Goal: Task Accomplishment & Management: Manage account settings

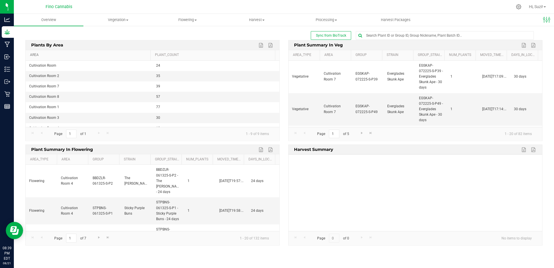
click at [35, 54] on link "Area" at bounding box center [89, 55] width 118 height 5
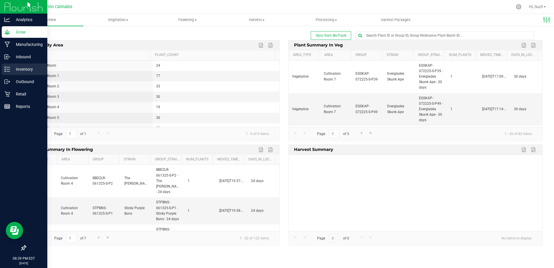
click at [25, 70] on p "Inventory" at bounding box center [27, 69] width 35 height 7
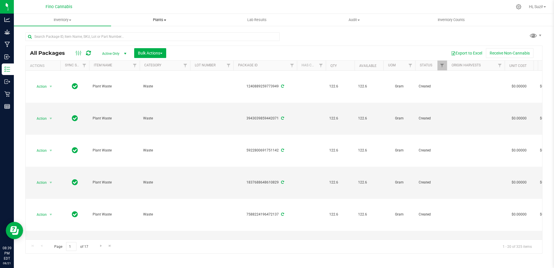
click at [165, 19] on span "Plants" at bounding box center [159, 19] width 97 height 5
click at [139, 44] on span "Waste log" at bounding box center [128, 41] width 34 height 5
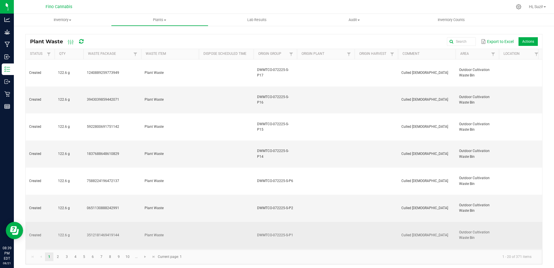
click at [206, 222] on td at bounding box center [226, 235] width 55 height 27
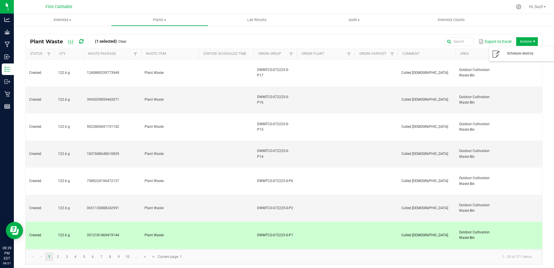
click at [532, 41] on span "Actions" at bounding box center [534, 41] width 5 height 5
click at [190, 222] on td "Plant Waste" at bounding box center [170, 235] width 58 height 27
click at [70, 18] on span "Inventory" at bounding box center [62, 19] width 97 height 5
click at [51, 44] on span "All inventory" at bounding box center [33, 41] width 39 height 5
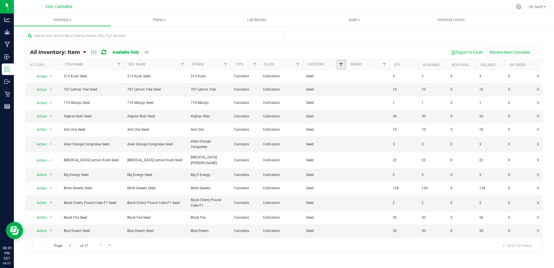
click at [341, 65] on span "Filter" at bounding box center [341, 64] width 5 height 5
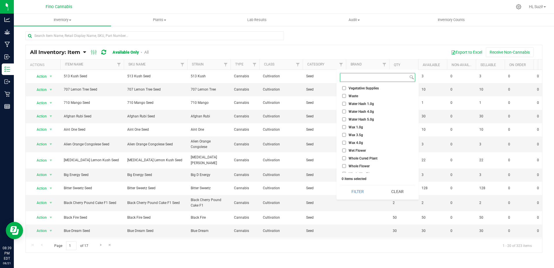
scroll to position [1166, 0]
click at [334, 50] on div "Export to Excel Receive Non-Cannabis" at bounding box center [347, 52] width 381 height 10
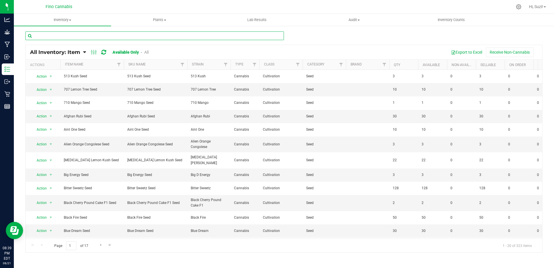
click at [104, 38] on input "text" at bounding box center [154, 35] width 259 height 9
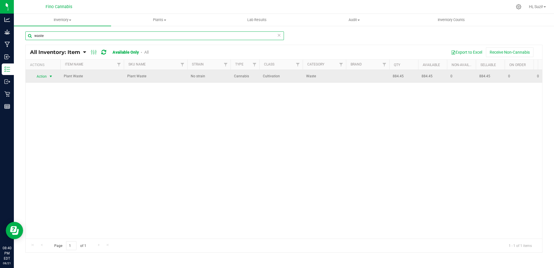
type input "waste"
click at [51, 76] on span "select" at bounding box center [50, 76] width 5 height 5
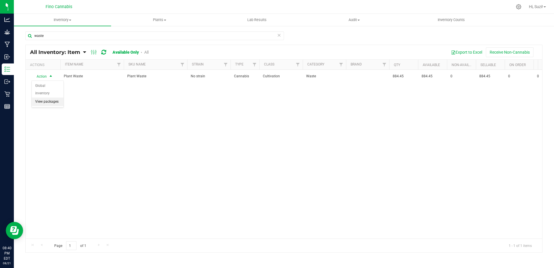
click at [54, 98] on li "View packages" at bounding box center [48, 102] width 32 height 9
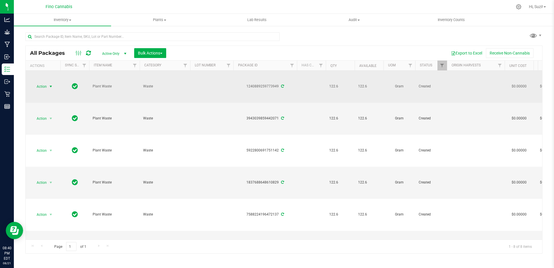
click at [50, 87] on span "select" at bounding box center [50, 86] width 5 height 5
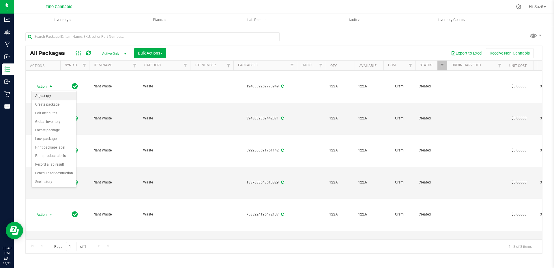
click at [48, 94] on li "Adjust qty" at bounding box center [54, 96] width 45 height 9
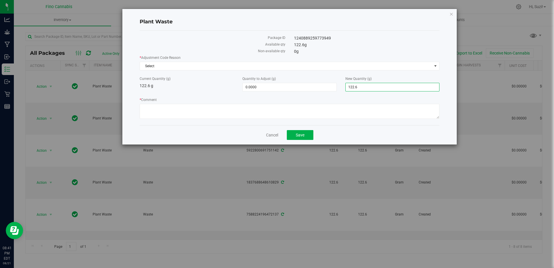
drag, startPoint x: 373, startPoint y: 87, endPoint x: 325, endPoint y: 82, distance: 47.9
click at [325, 82] on div "Current Quantity (g) 122.6 g Quantity to Adjust (g) 0.0000 0 New Quantity (g) 1…" at bounding box center [289, 83] width 309 height 15
type input "0"
type input "-122.6000"
type input "0.0000"
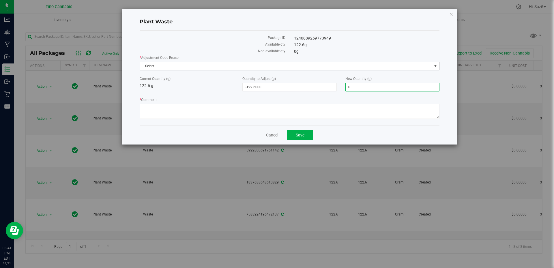
click at [216, 67] on span "Select" at bounding box center [286, 66] width 292 height 8
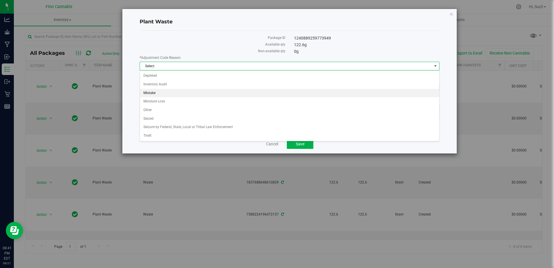
click at [175, 95] on li "Mistake" at bounding box center [289, 93] width 299 height 9
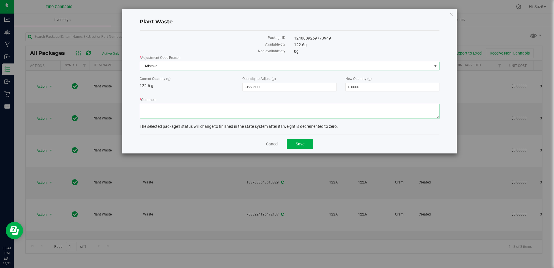
click at [238, 110] on textarea "* Comment" at bounding box center [290, 111] width 300 height 15
type textarea "r"
type textarea "Wrong plant selected."
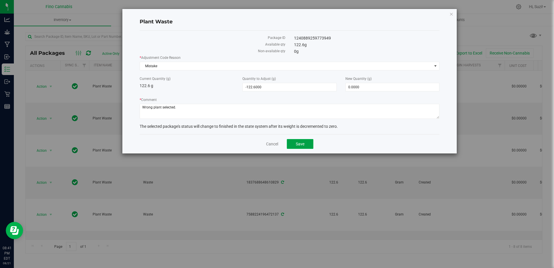
click at [303, 144] on span "Save" at bounding box center [300, 144] width 9 height 5
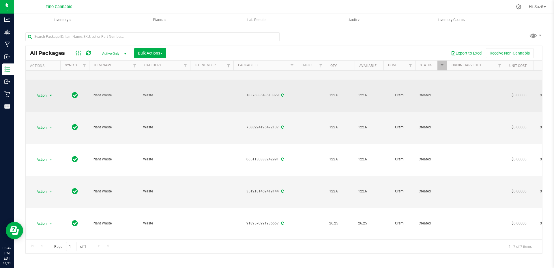
click at [51, 93] on span "select" at bounding box center [50, 95] width 5 height 5
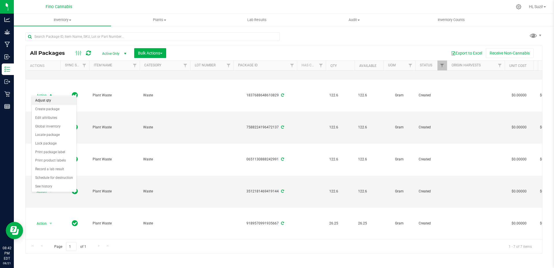
click at [51, 100] on li "Adjust qty" at bounding box center [54, 100] width 45 height 9
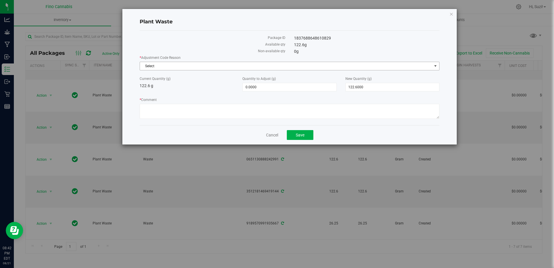
click at [192, 67] on span "Select" at bounding box center [286, 66] width 292 height 8
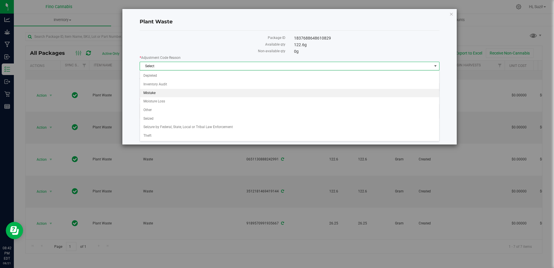
click at [180, 94] on li "Mistake" at bounding box center [289, 93] width 299 height 9
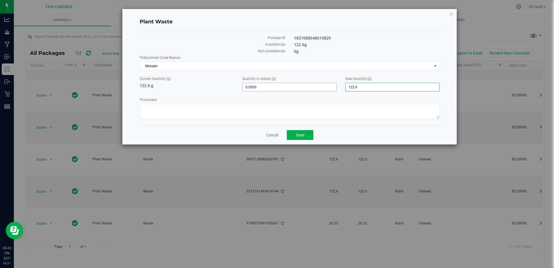
drag, startPoint x: 371, startPoint y: 89, endPoint x: 332, endPoint y: 87, distance: 38.1
click at [332, 87] on div "Current Quantity (g) 122.6 g Quantity to Adjust (g) 0.0000 0 New Quantity (g) 1…" at bounding box center [289, 83] width 309 height 15
type input "0"
type input "-122.6000"
type input "0.0000"
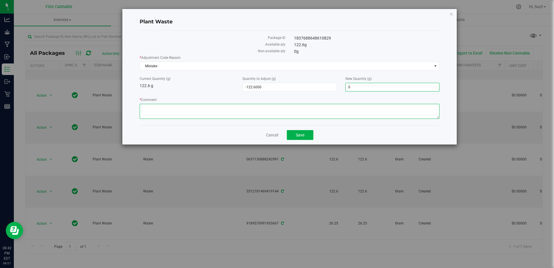
click at [220, 109] on textarea "* Comment" at bounding box center [290, 111] width 300 height 15
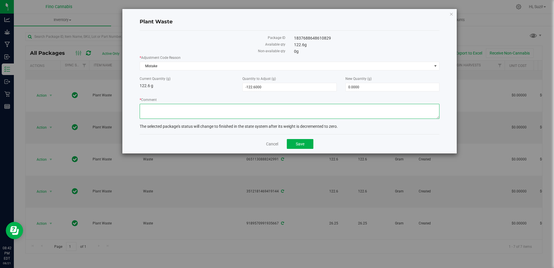
paste textarea "Wrong plant selected."
type textarea "Wrong plant selected."
click at [304, 145] on button "Save" at bounding box center [300, 144] width 27 height 10
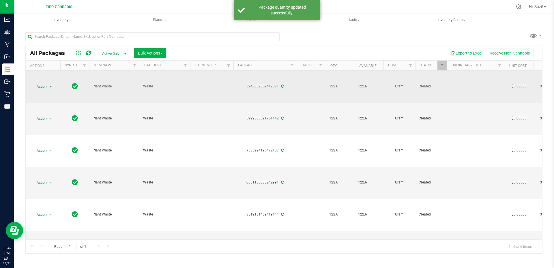
click at [51, 87] on span "select" at bounding box center [50, 86] width 5 height 5
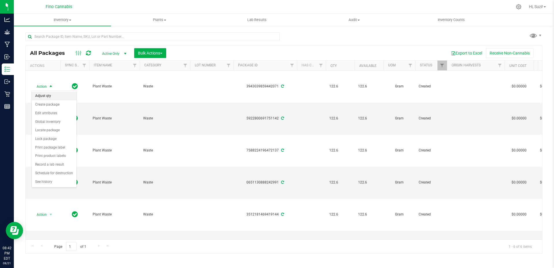
click at [47, 98] on li "Adjust qty" at bounding box center [54, 96] width 45 height 9
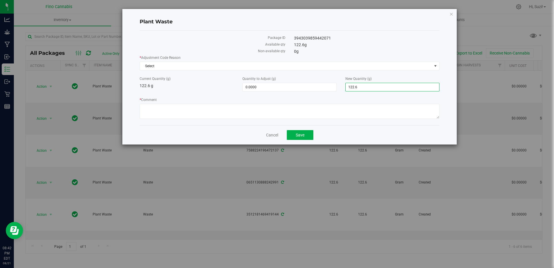
drag, startPoint x: 375, startPoint y: 85, endPoint x: 337, endPoint y: 85, distance: 37.8
click at [337, 85] on div "Current Quantity (g) 122.6 g Quantity to Adjust (g) 0.0000 0 New Quantity (g) 1…" at bounding box center [289, 83] width 309 height 15
type input "0"
type input "-122.6000"
type input "0.0000"
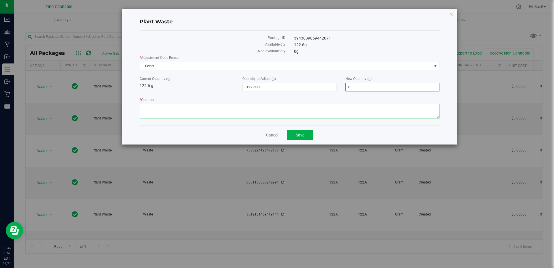
click at [319, 109] on textarea "* Comment" at bounding box center [290, 111] width 300 height 15
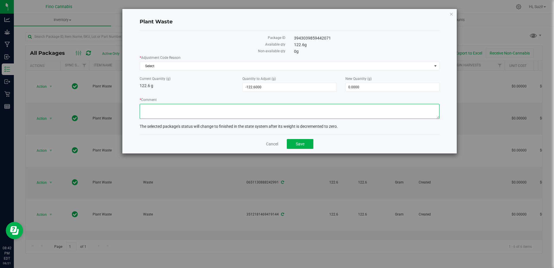
paste textarea "Wrong plant selected."
type textarea "Wrong plant selected."
click at [201, 70] on div "* Adjustment Code Reason Select Select Depleted Inventory Audit Mistake Moistur…" at bounding box center [290, 88] width 300 height 66
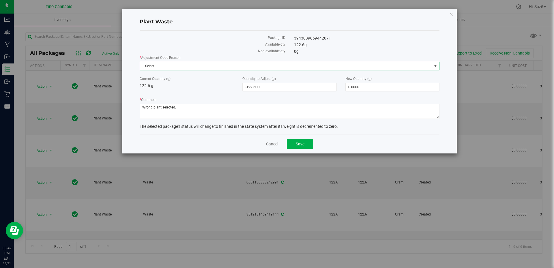
click at [161, 65] on span "Select" at bounding box center [286, 66] width 292 height 8
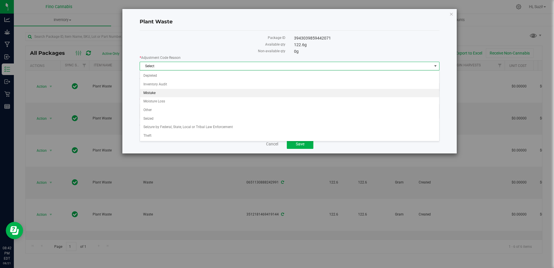
click at [162, 94] on li "Mistake" at bounding box center [289, 93] width 299 height 9
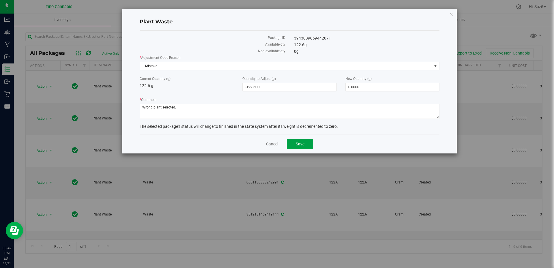
click at [305, 144] on button "Save" at bounding box center [300, 144] width 27 height 10
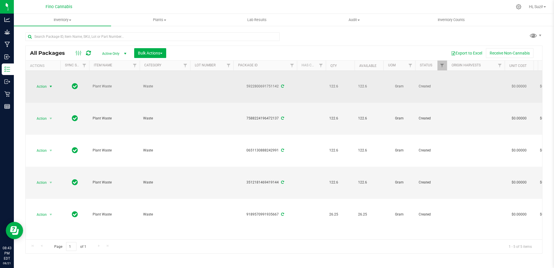
click at [52, 88] on span "select" at bounding box center [50, 86] width 5 height 5
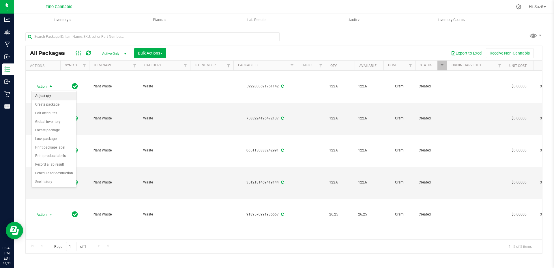
click at [52, 98] on li "Adjust qty" at bounding box center [54, 96] width 45 height 9
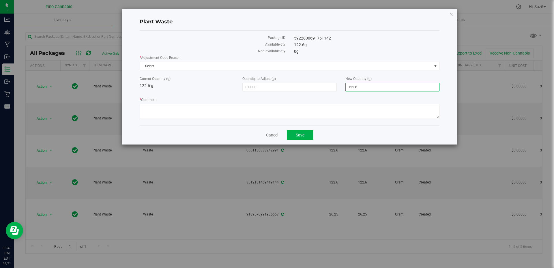
drag, startPoint x: 370, startPoint y: 89, endPoint x: 341, endPoint y: 89, distance: 28.6
click at [341, 89] on div "New Quantity (g) 122.6000 122.6" at bounding box center [392, 83] width 103 height 15
type input "0"
type input "-122.6000"
type input "0.0000"
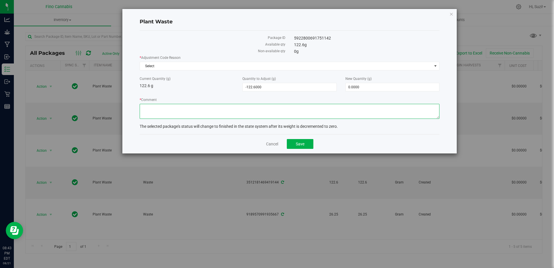
click at [338, 109] on textarea "* Comment" at bounding box center [290, 111] width 300 height 15
paste textarea "Wrong plant selected."
type textarea "Wrong plant selected."
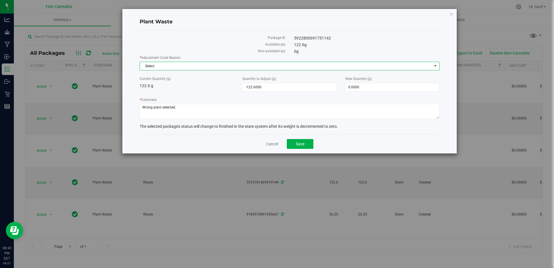
click at [231, 67] on span "Select" at bounding box center [286, 66] width 292 height 8
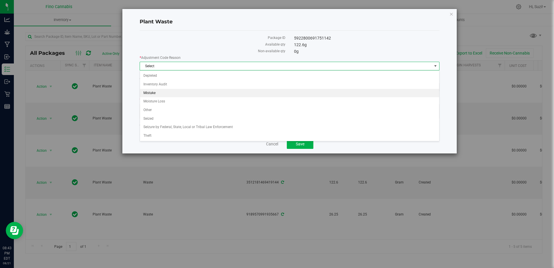
click at [197, 94] on li "Mistake" at bounding box center [289, 93] width 299 height 9
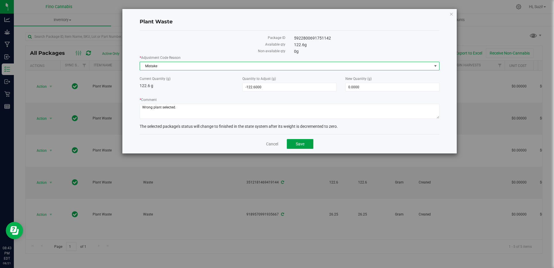
click at [304, 145] on span "Save" at bounding box center [300, 144] width 9 height 5
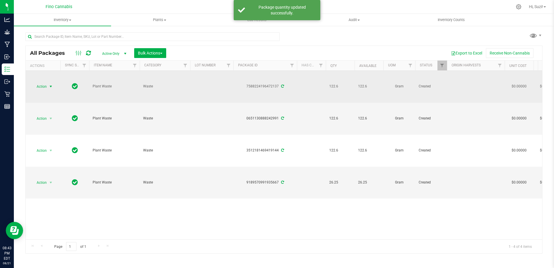
click at [52, 87] on span "select" at bounding box center [50, 86] width 5 height 5
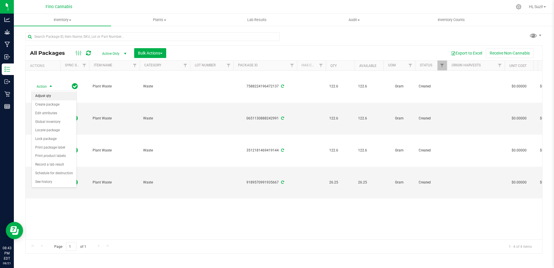
click at [51, 97] on li "Adjust qty" at bounding box center [54, 96] width 45 height 9
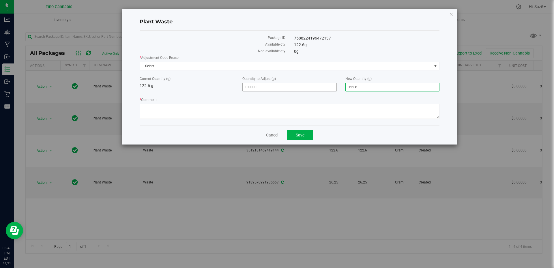
drag, startPoint x: 372, startPoint y: 87, endPoint x: 325, endPoint y: 84, distance: 47.1
click at [325, 84] on div "Current Quantity (g) 122.6 g Quantity to Adjust (g) 0.0000 0 New Quantity (g) 1…" at bounding box center [289, 83] width 309 height 15
type input "0"
type input "-122.6000"
type input "0.0000"
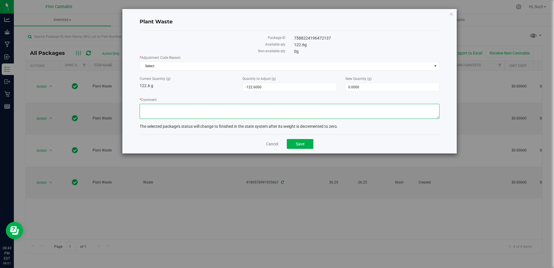
click at [257, 109] on textarea "* Comment" at bounding box center [290, 111] width 300 height 15
paste textarea "Wrong plant selected."
type textarea "Wrong plant selected."
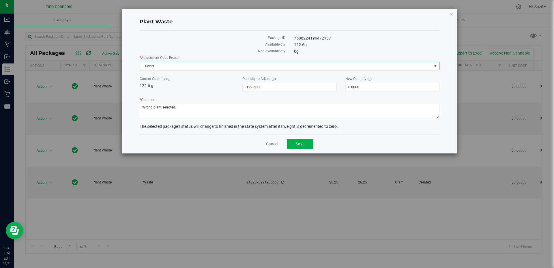
click at [198, 68] on span "Select" at bounding box center [286, 66] width 292 height 8
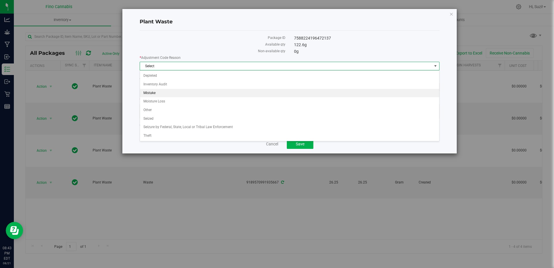
click at [193, 96] on li "Mistake" at bounding box center [289, 93] width 299 height 9
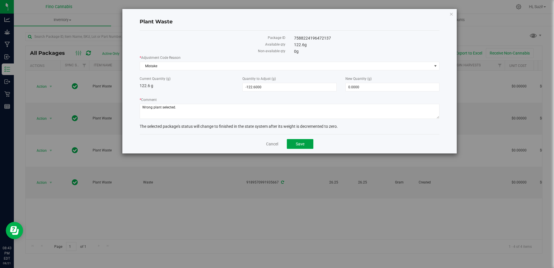
click at [303, 142] on span "Save" at bounding box center [300, 144] width 9 height 5
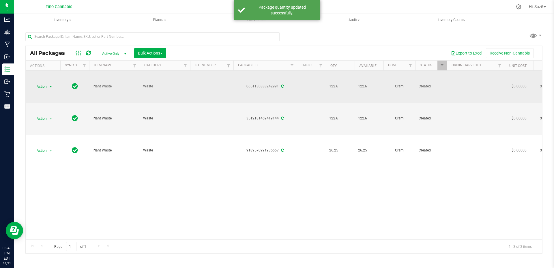
click at [52, 88] on span "select" at bounding box center [50, 86] width 5 height 5
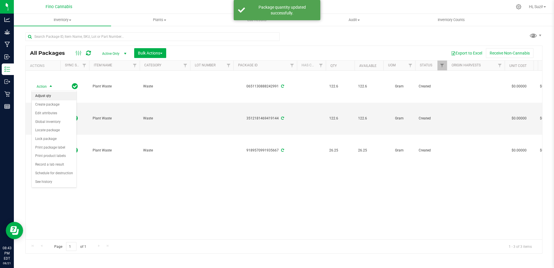
click at [54, 98] on li "Adjust qty" at bounding box center [54, 96] width 45 height 9
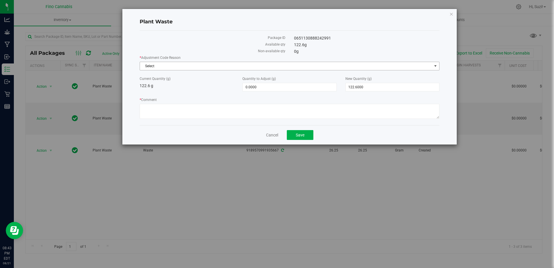
click at [225, 66] on span "Select" at bounding box center [286, 66] width 292 height 8
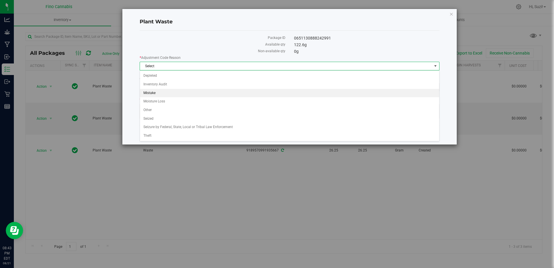
click at [177, 96] on li "Mistake" at bounding box center [289, 93] width 299 height 9
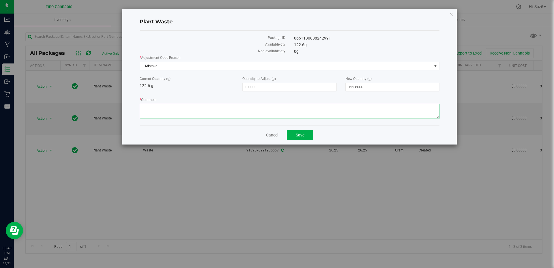
click at [186, 110] on textarea "* Comment" at bounding box center [290, 111] width 300 height 15
paste textarea "Wrong plant selected."
type textarea "Wrong plant selected."
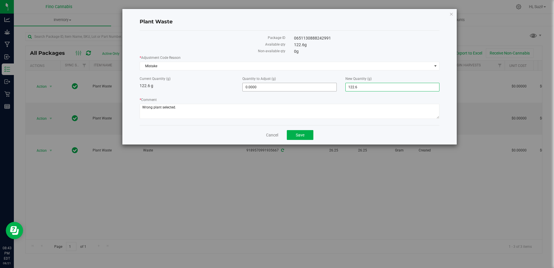
drag, startPoint x: 370, startPoint y: 88, endPoint x: 326, endPoint y: 87, distance: 44.5
click at [326, 87] on div "Current Quantity (g) 122.6 g Quantity to Adjust (g) 0.0000 0 New Quantity (g) 1…" at bounding box center [289, 83] width 309 height 15
type input "0"
type input "-122.6000"
type input "0.0000"
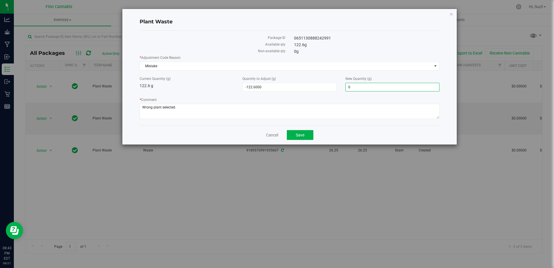
click at [329, 128] on div "Plant Waste Package ID 0651130888242991 Available qty 122.6 g Non-available qty…" at bounding box center [289, 77] width 335 height 136
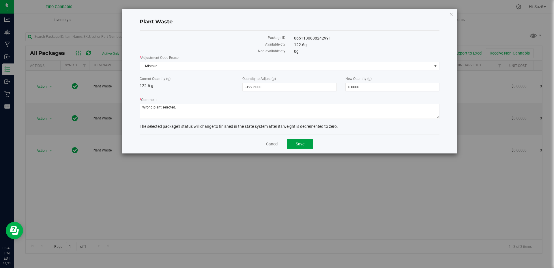
click at [300, 144] on span "Save" at bounding box center [300, 144] width 9 height 5
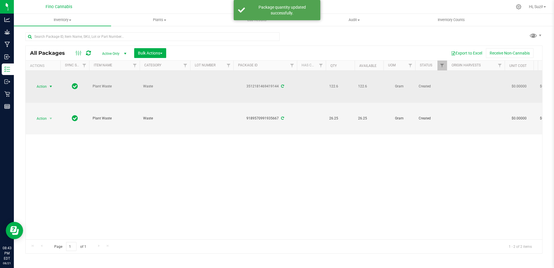
click at [50, 86] on span "select" at bounding box center [50, 86] width 5 height 5
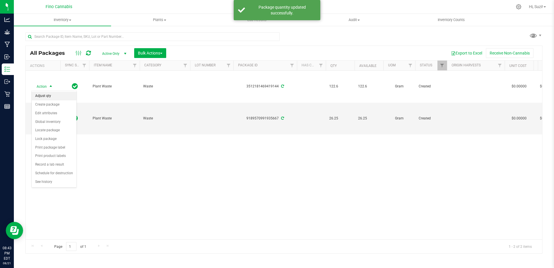
click at [52, 95] on li "Adjust qty" at bounding box center [54, 96] width 45 height 9
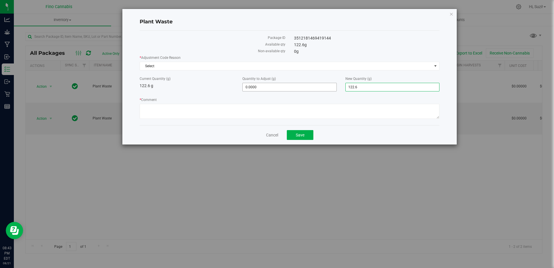
drag, startPoint x: 382, startPoint y: 88, endPoint x: 331, endPoint y: 83, distance: 51.3
click at [331, 83] on div "Current Quantity (g) 122.6 g Quantity to Adjust (g) 0.0000 0 New Quantity (g) 1…" at bounding box center [289, 83] width 309 height 15
type input "0"
type input "-122.6000"
type input "0.0000"
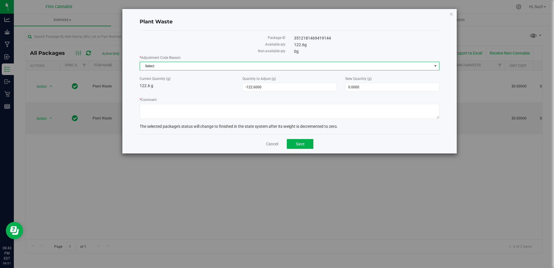
click at [239, 67] on span "Select" at bounding box center [286, 66] width 292 height 8
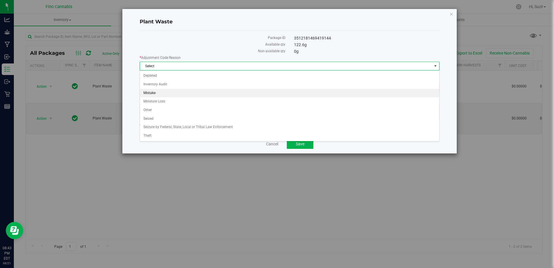
click at [195, 91] on li "Mistake" at bounding box center [289, 93] width 299 height 9
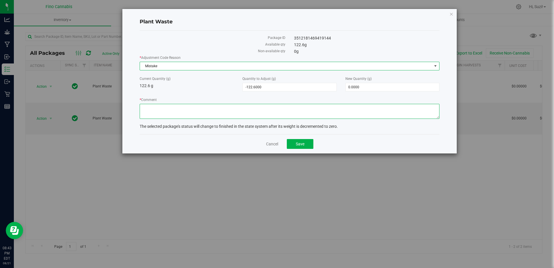
click at [190, 111] on textarea "* Comment" at bounding box center [290, 111] width 300 height 15
paste textarea "Wrong plant selected."
type textarea "Wrong plant selected."
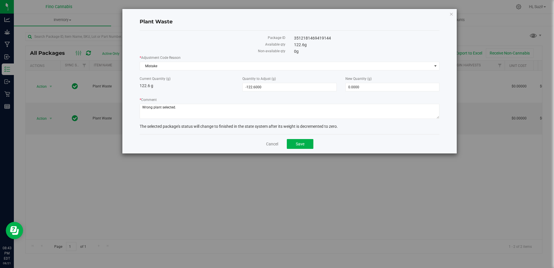
click at [330, 143] on div "Cancel Save" at bounding box center [290, 143] width 300 height 19
click at [304, 143] on button "Save" at bounding box center [300, 144] width 27 height 10
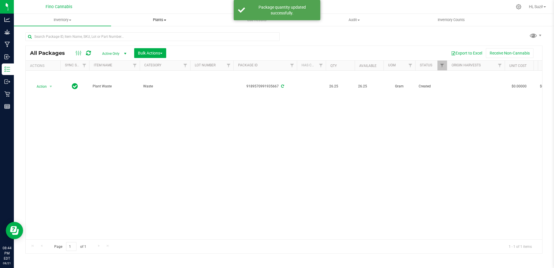
click at [166, 21] on span "Plants" at bounding box center [159, 19] width 97 height 5
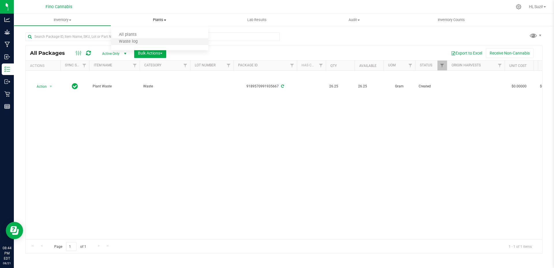
click at [151, 42] on li "Waste log" at bounding box center [159, 41] width 97 height 7
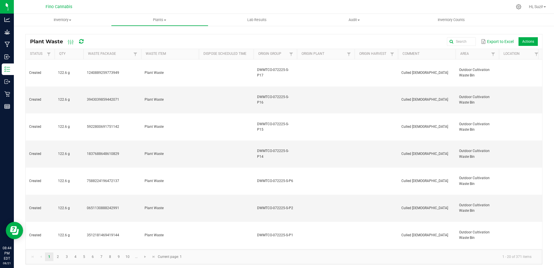
click at [80, 41] on icon at bounding box center [81, 41] width 4 height 5
click at [80, 40] on icon at bounding box center [81, 41] width 4 height 5
click at [80, 40] on icon at bounding box center [81, 41] width 7 height 7
click at [165, 20] on span at bounding box center [165, 20] width 2 height 1
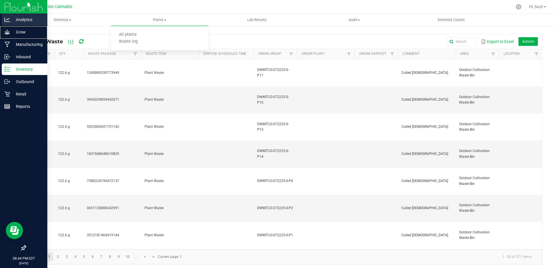
drag, startPoint x: 13, startPoint y: 33, endPoint x: 46, endPoint y: 26, distance: 33.8
click at [13, 33] on p "Grow" at bounding box center [27, 32] width 35 height 7
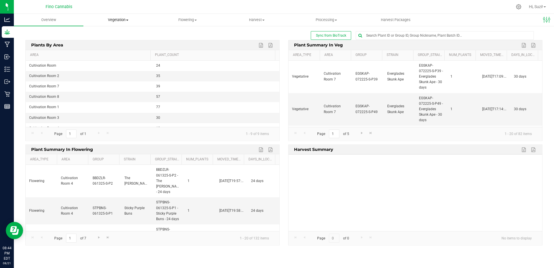
click at [128, 21] on span "Vegetation" at bounding box center [118, 19] width 69 height 5
click at [198, 21] on span "Flowering" at bounding box center [187, 19] width 69 height 5
click at [189, 48] on span "Flowering plants" at bounding box center [176, 48] width 47 height 5
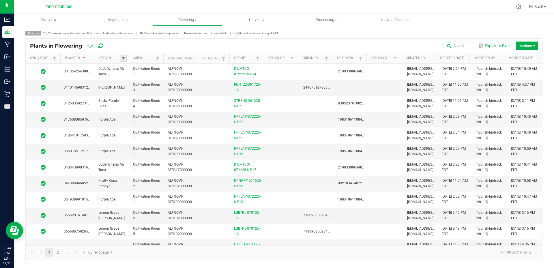
click at [125, 58] on span at bounding box center [123, 58] width 5 height 5
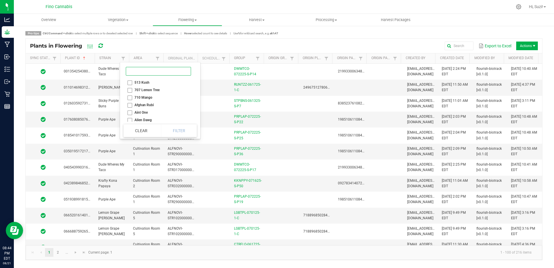
click at [145, 72] on input at bounding box center [158, 71] width 65 height 9
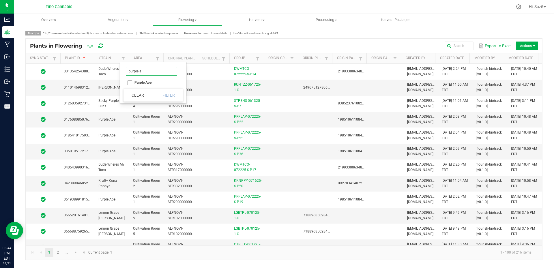
type input "purple a"
click at [128, 84] on li "Purple Ape" at bounding box center [152, 83] width 56 height 8
checkbox Ape "true"
click at [162, 95] on button "Filter" at bounding box center [168, 95] width 29 height 13
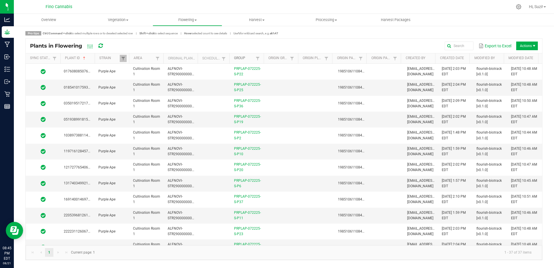
click at [244, 58] on link "Group" at bounding box center [244, 58] width 20 height 5
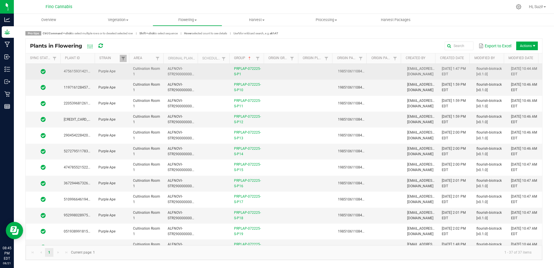
click at [287, 71] on td at bounding box center [282, 72] width 35 height 16
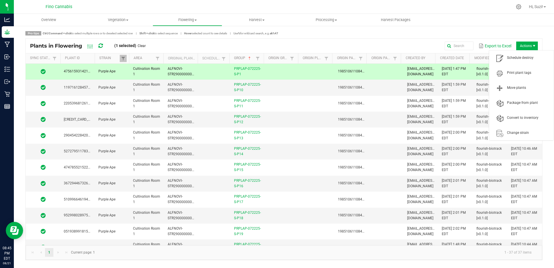
click at [531, 48] on span "Actions" at bounding box center [527, 46] width 22 height 9
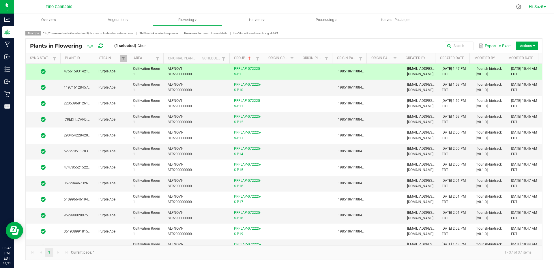
click at [543, 5] on span "Hi, Suzi!" at bounding box center [536, 6] width 14 height 5
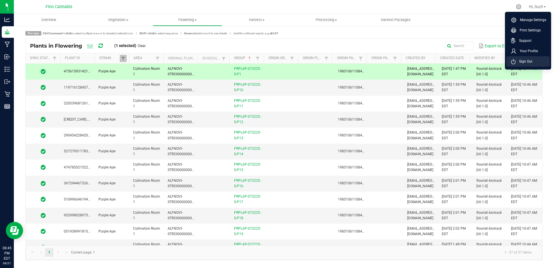
click at [528, 64] on span "Sign Out" at bounding box center [524, 62] width 17 height 6
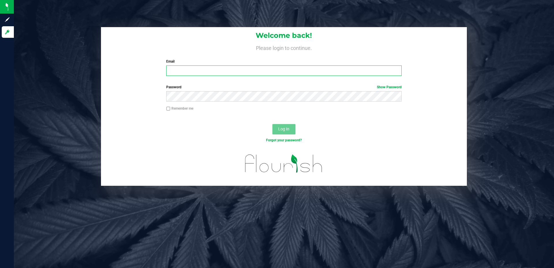
click at [199, 71] on input "Email" at bounding box center [283, 71] width 235 height 10
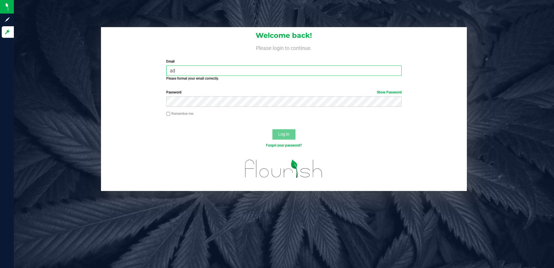
type input "a"
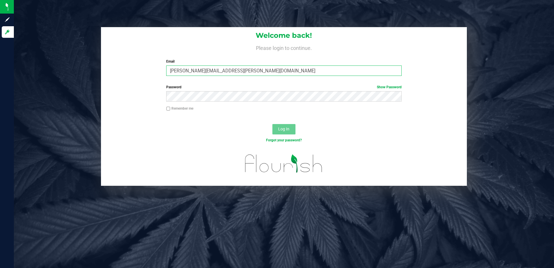
type input "[PERSON_NAME][EMAIL_ADDRESS][PERSON_NAME][DOMAIN_NAME]"
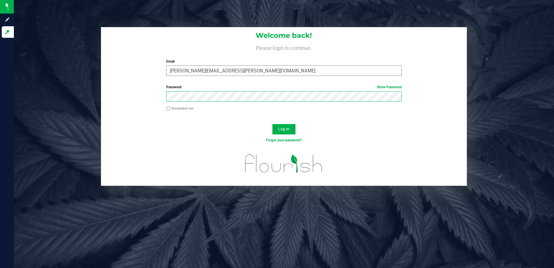
click at [272, 124] on button "Log In" at bounding box center [283, 129] width 23 height 10
